Goal: Transaction & Acquisition: Download file/media

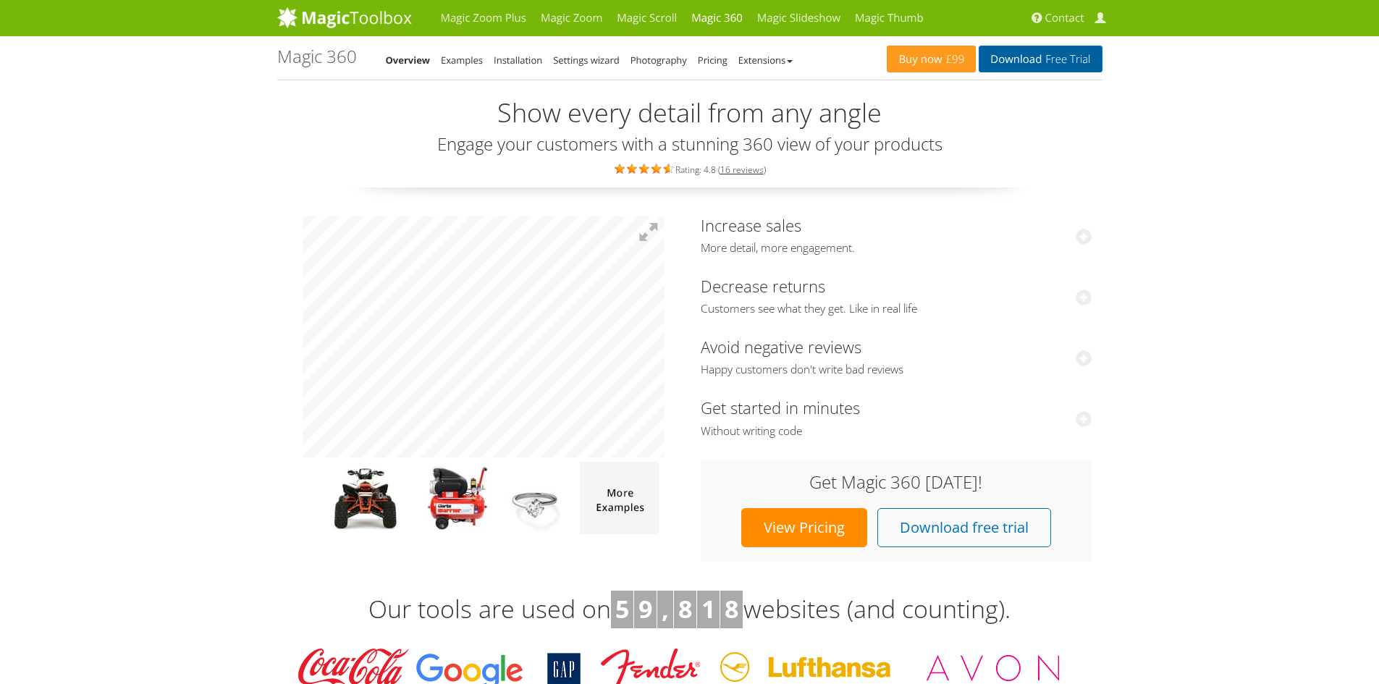
click at [1032, 59] on link "Download Free Trial" at bounding box center [1039, 59] width 123 height 27
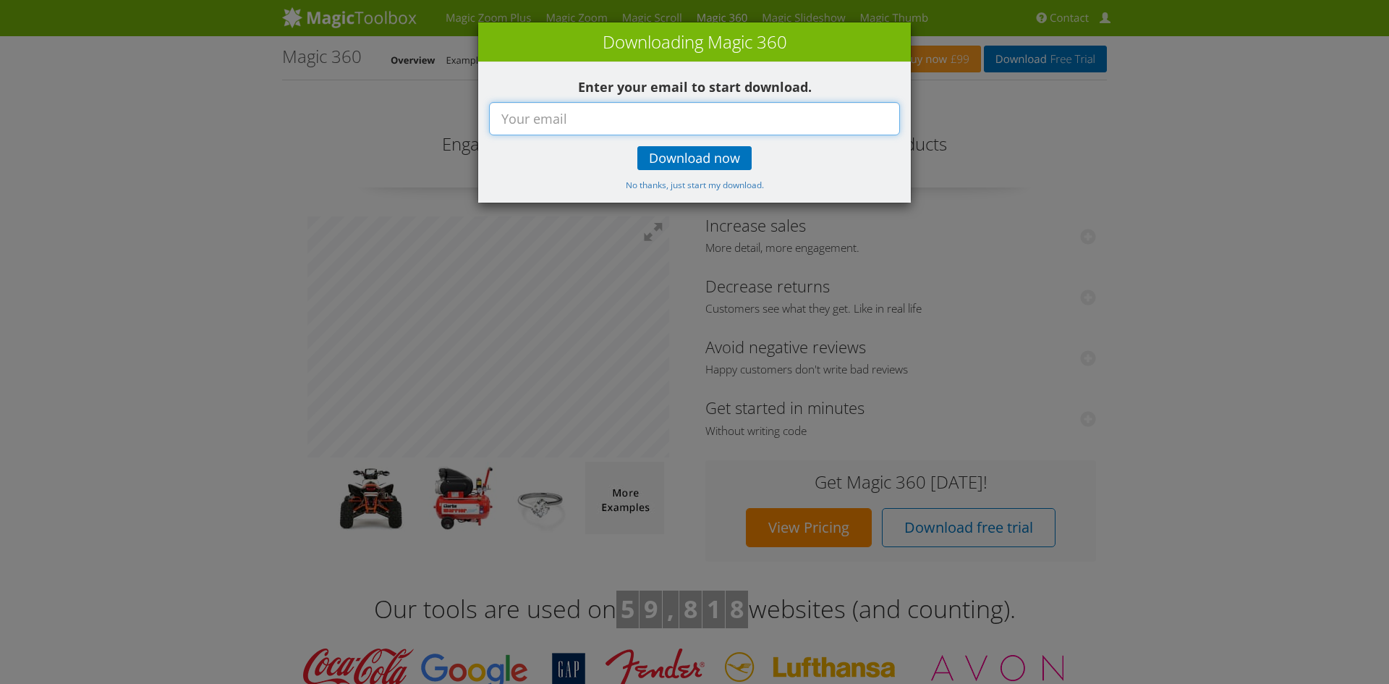
click at [737, 122] on input "text" at bounding box center [694, 118] width 411 height 33
type input "[EMAIL_ADDRESS][DOMAIN_NAME]"
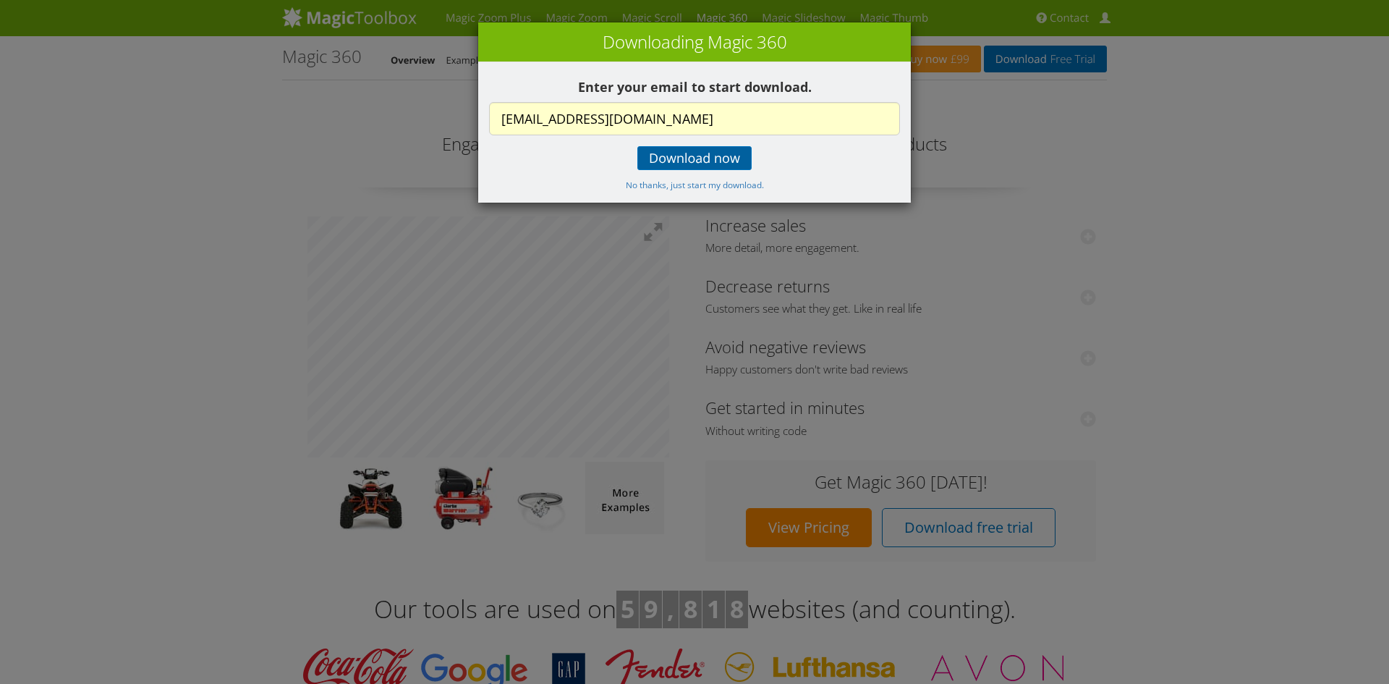
click at [679, 170] on div "Enter your email to start download. [EMAIL_ADDRESS][DOMAIN_NAME] Download now N…" at bounding box center [694, 132] width 433 height 140
click at [683, 161] on span "Download now" at bounding box center [694, 159] width 91 height 12
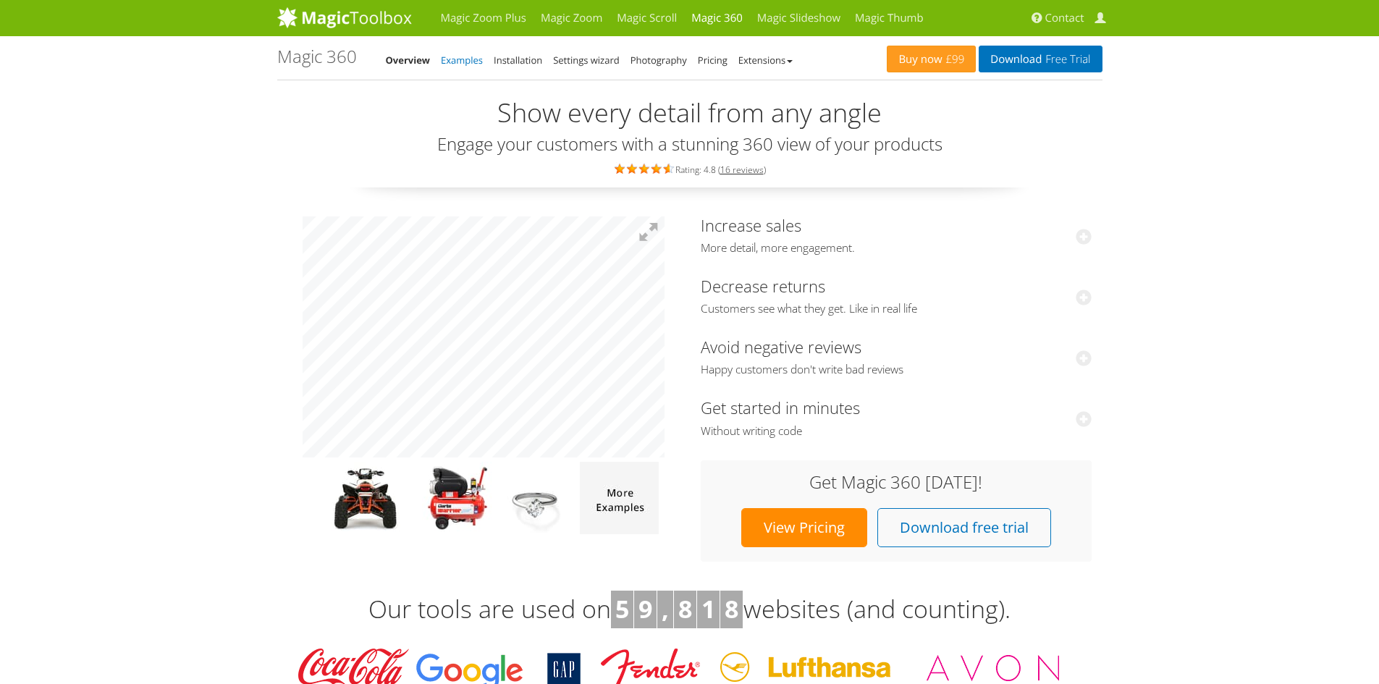
click at [467, 62] on link "Examples" at bounding box center [462, 60] width 42 height 13
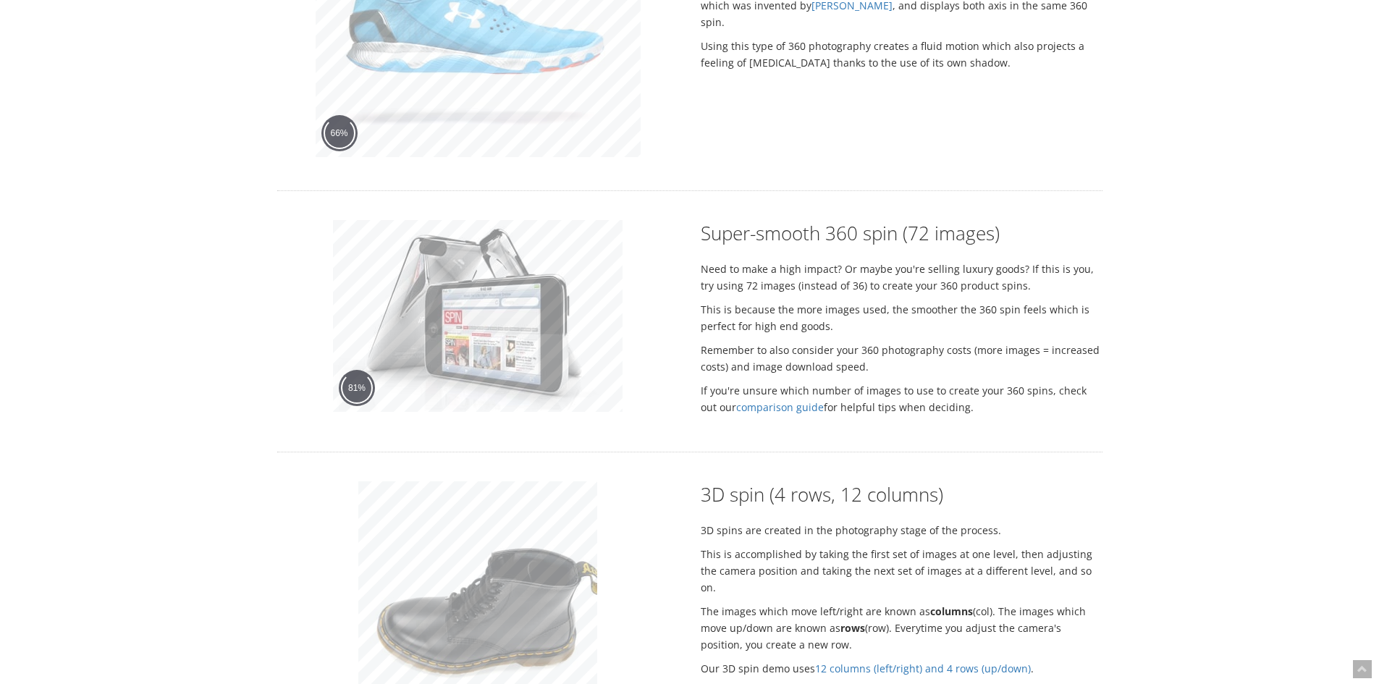
scroll to position [1592, 0]
